Goal: Transaction & Acquisition: Purchase product/service

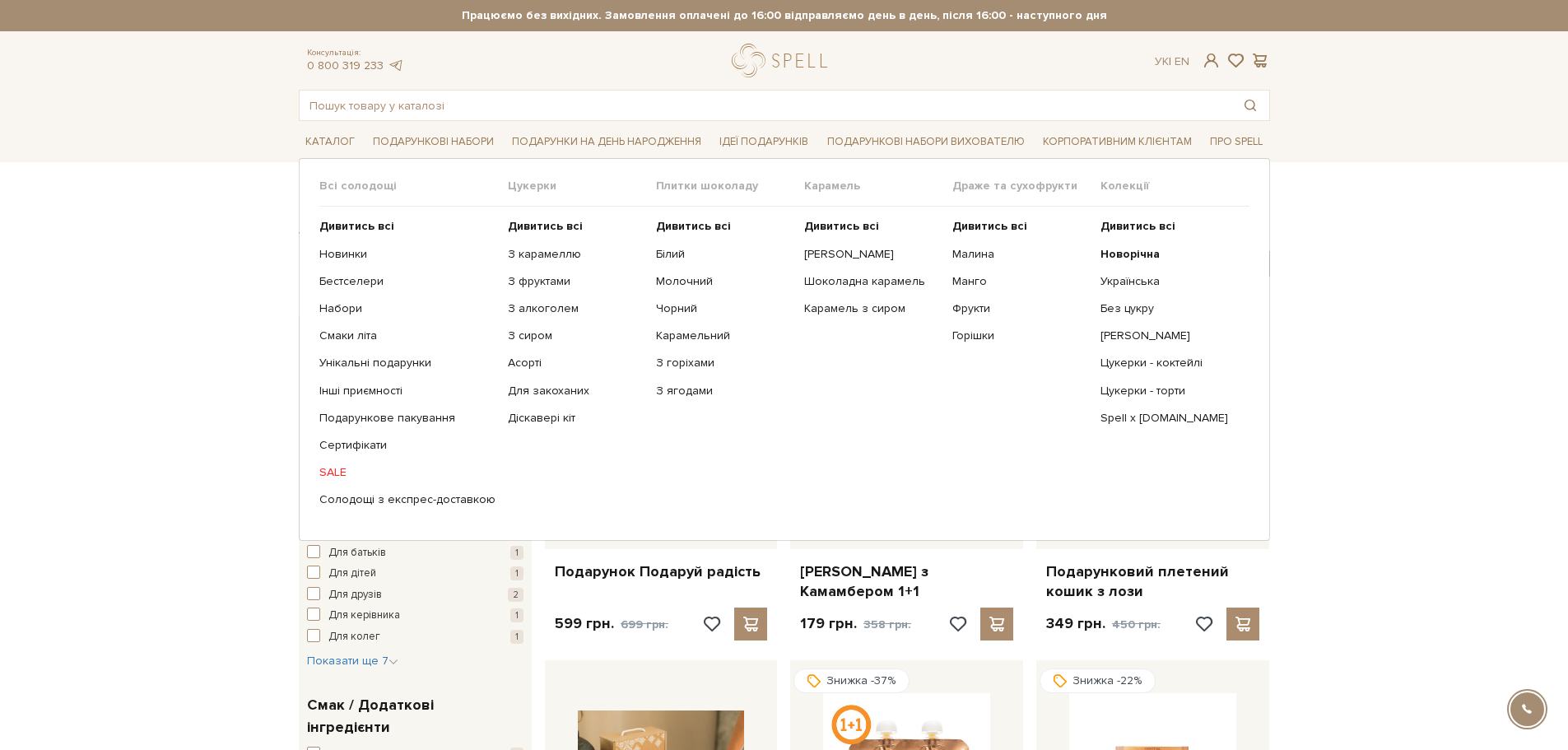
click at [336, 469] on link "SALE" at bounding box center [407, 473] width 176 height 15
